Goal: Navigation & Orientation: Understand site structure

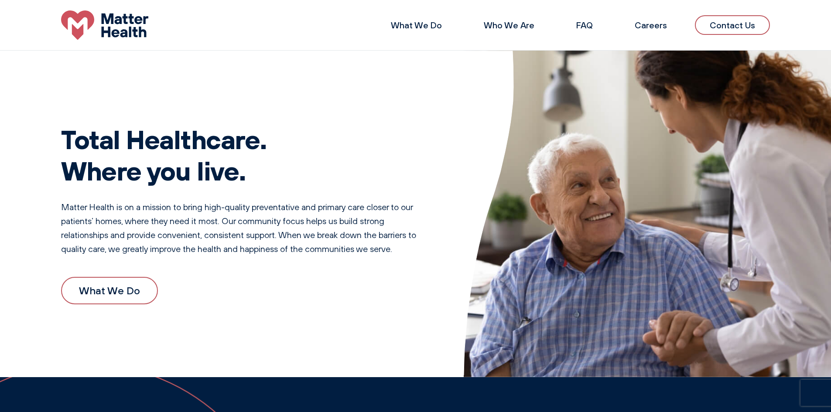
click at [730, 24] on link "Contact Us" at bounding box center [731, 25] width 75 height 20
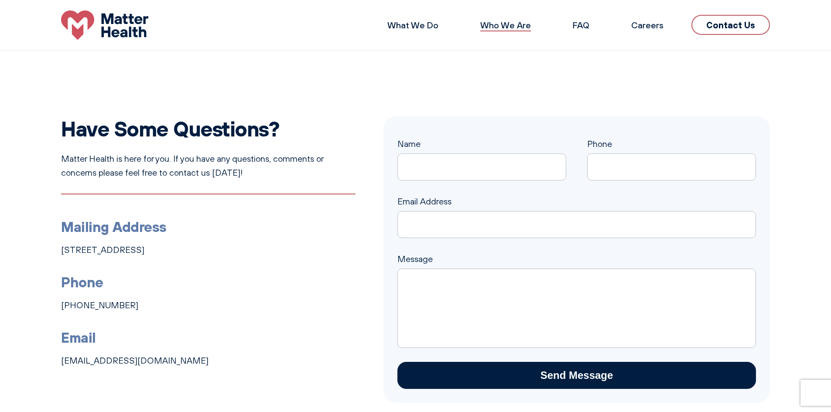
click at [512, 26] on link "Who We Are" at bounding box center [505, 25] width 51 height 11
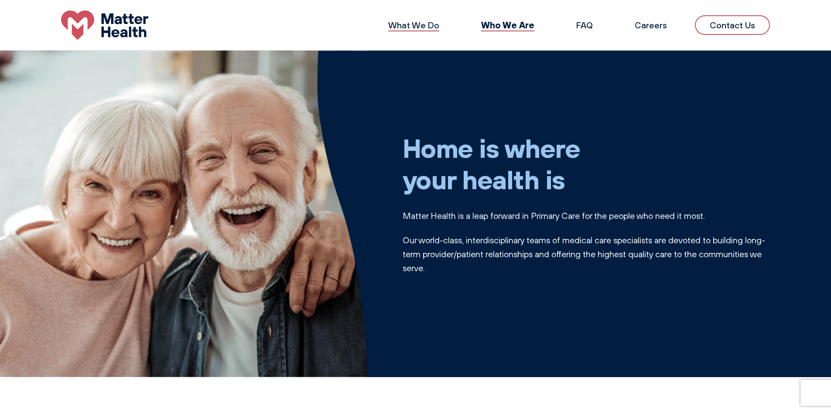
click at [418, 22] on link "What We Do" at bounding box center [413, 25] width 51 height 11
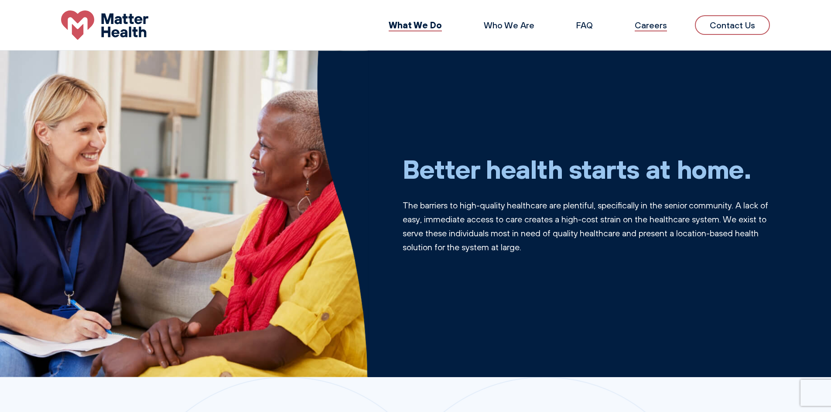
click at [655, 25] on link "Careers" at bounding box center [650, 25] width 32 height 11
